Goal: Task Accomplishment & Management: Use online tool/utility

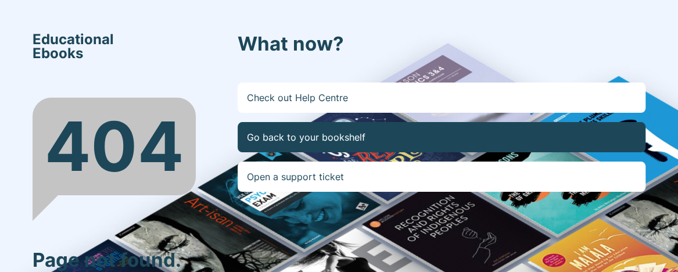
click at [476, 132] on link "Go back to your bookshelf" at bounding box center [442, 137] width 408 height 30
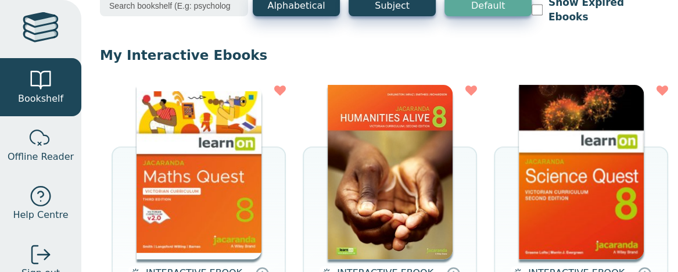
scroll to position [78, 0]
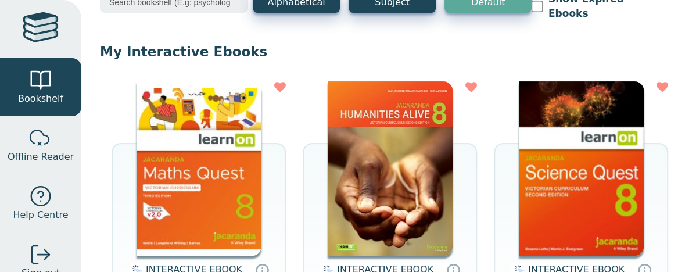
click at [591, 185] on img at bounding box center [581, 168] width 125 height 174
